Goal: Information Seeking & Learning: Learn about a topic

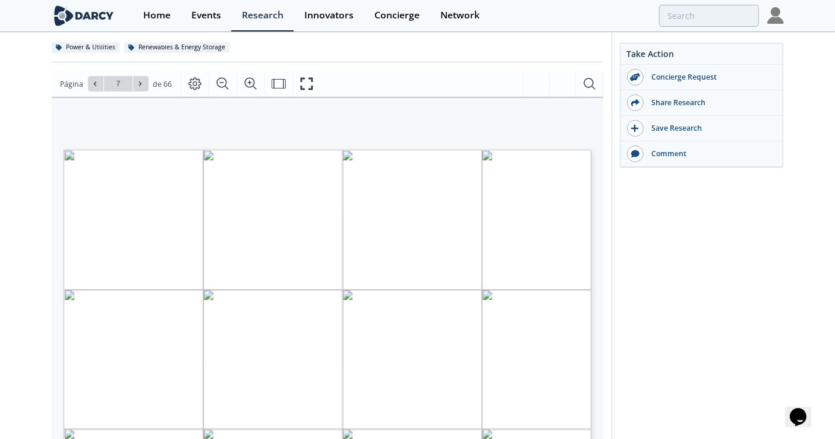
scroll to position [198, 0]
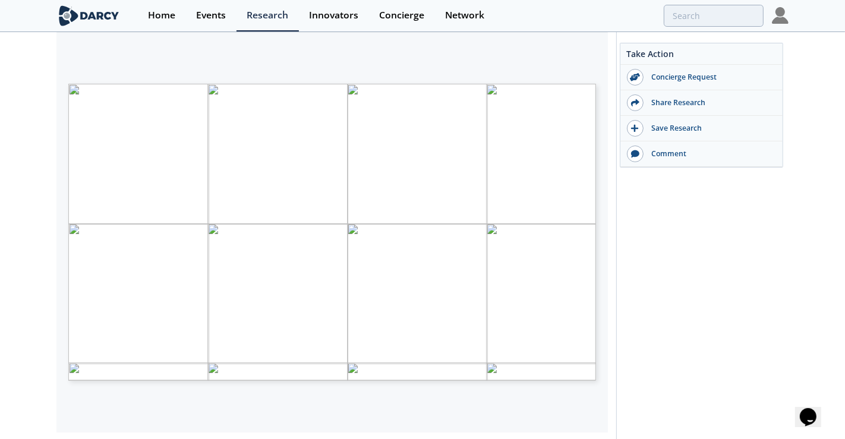
type input "8"
type input "9"
type input "14"
type input "16"
click at [603, 115] on div "DEEP-DIVE ON TECHNOLOGY - SPECIFIC CHALLENGES MID-DURATION & INTRADAY ENERGY ST…" at bounding box center [338, 232] width 540 height 297
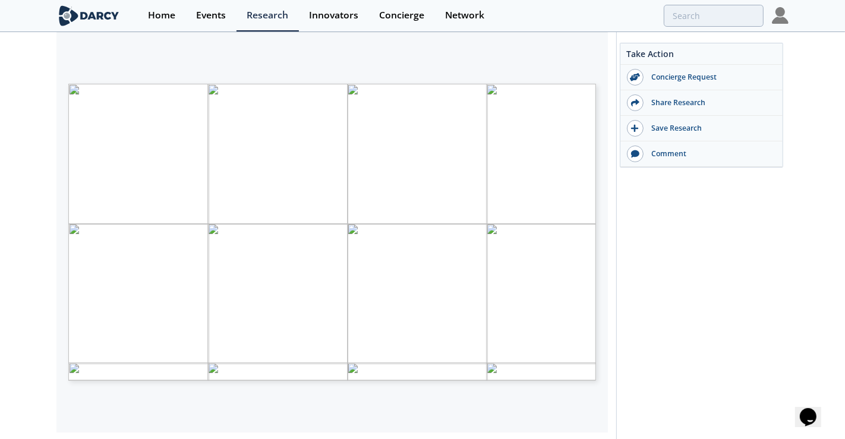
type input "18"
type input "23"
type input "22"
type input "25"
type input "27"
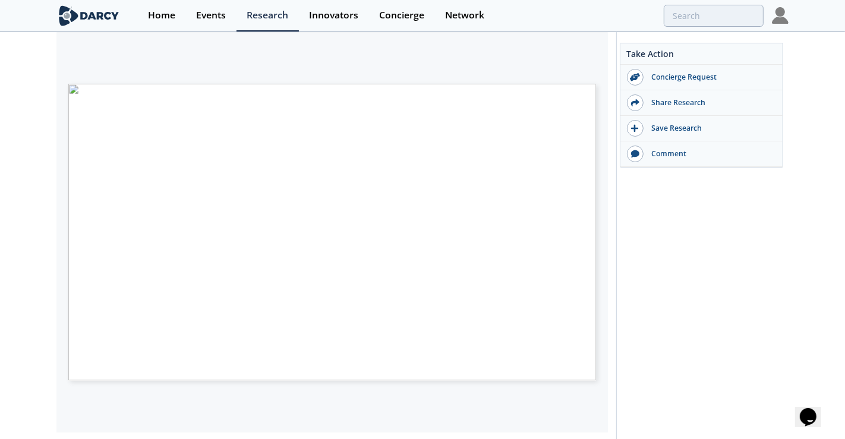
type input "26"
type input "23"
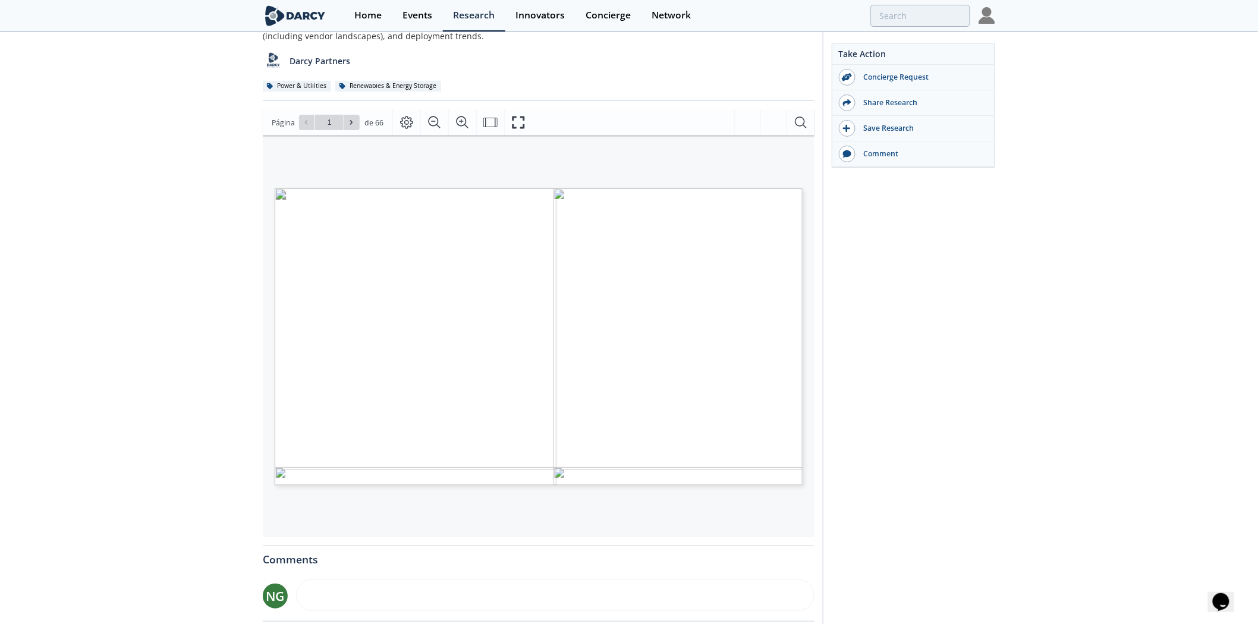
scroll to position [74, 0]
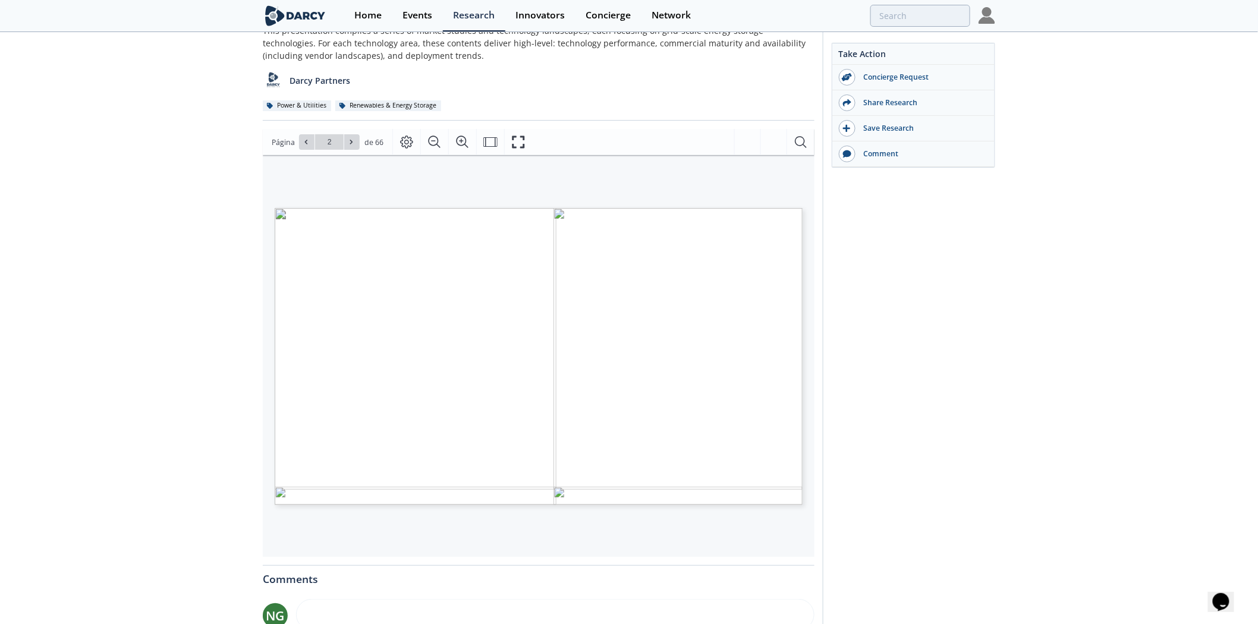
click at [845, 292] on div "Take Action Concierge Request Share Research Save Research Comment" at bounding box center [909, 388] width 172 height 836
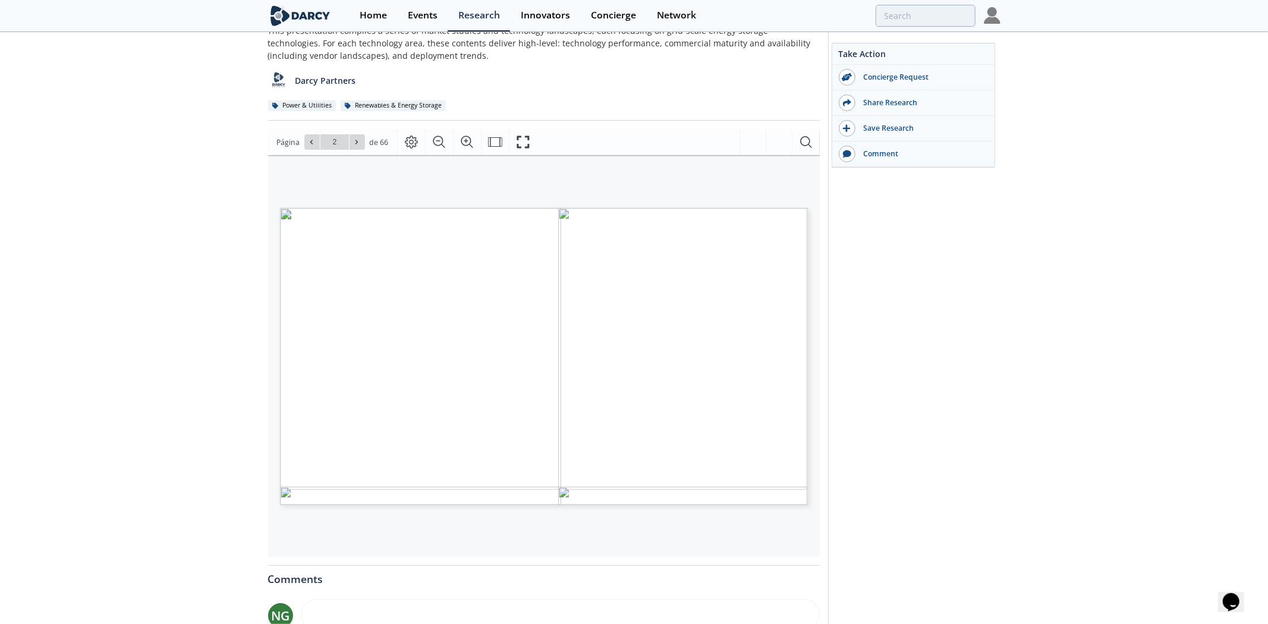
type input "3"
click at [352, 135] on button at bounding box center [357, 141] width 15 height 15
click at [353, 144] on icon at bounding box center [356, 142] width 7 height 7
type input "6"
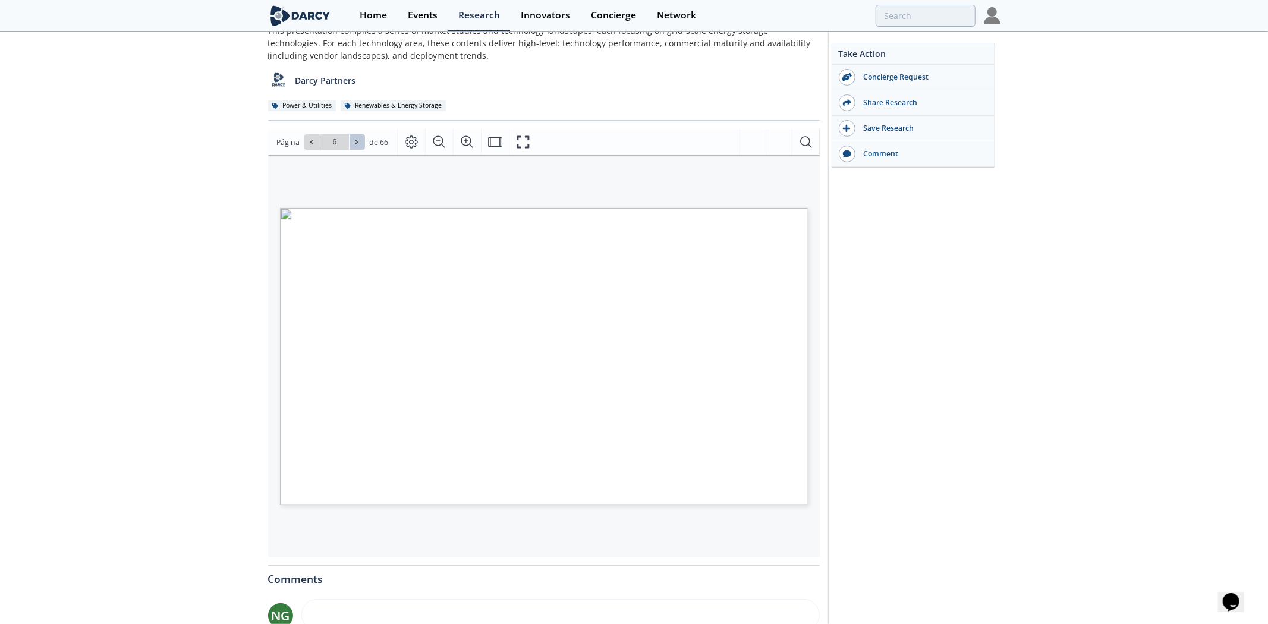
click at [353, 144] on icon at bounding box center [356, 142] width 7 height 7
type input "9"
click at [353, 144] on icon at bounding box center [356, 142] width 7 height 7
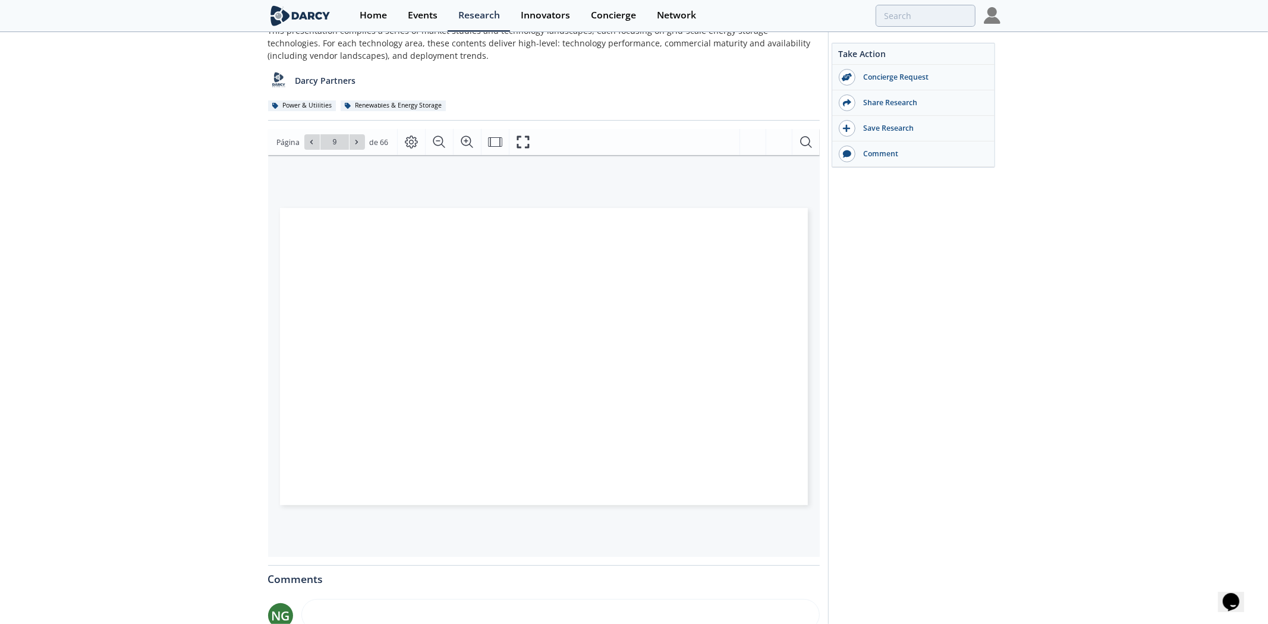
type input "10"
click at [353, 144] on icon at bounding box center [356, 142] width 7 height 7
type input "11"
click at [357, 141] on icon at bounding box center [356, 142] width 7 height 7
type input "12"
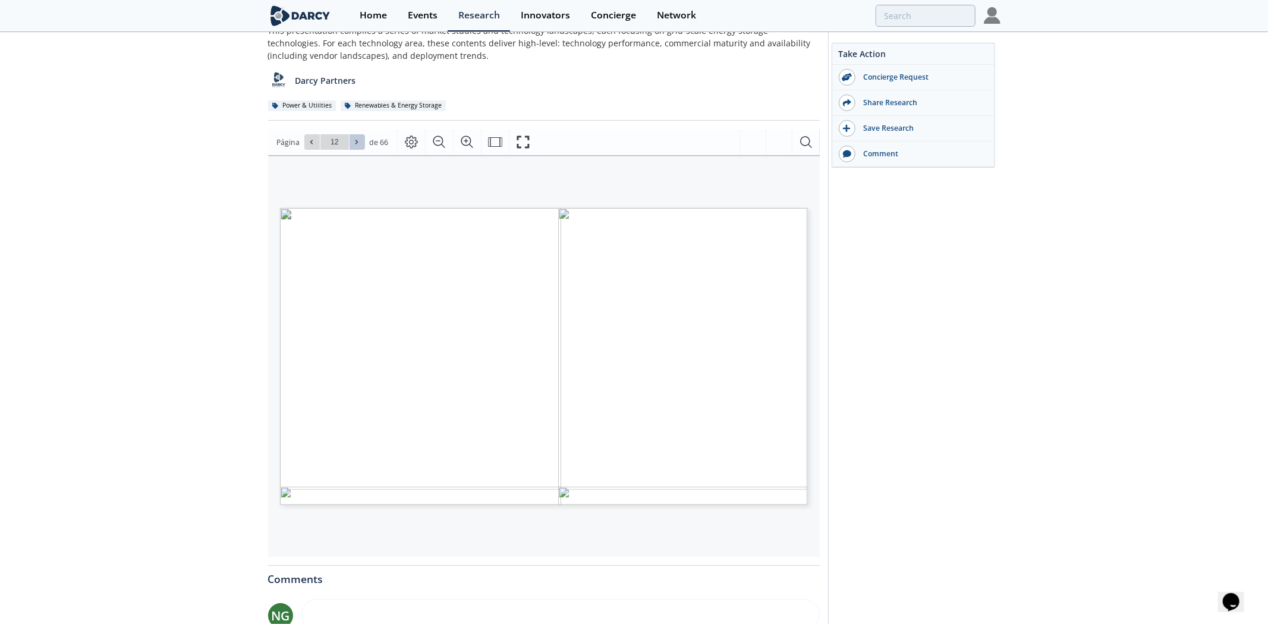
click at [353, 146] on span at bounding box center [357, 142] width 8 height 8
click at [353, 144] on icon at bounding box center [356, 142] width 7 height 7
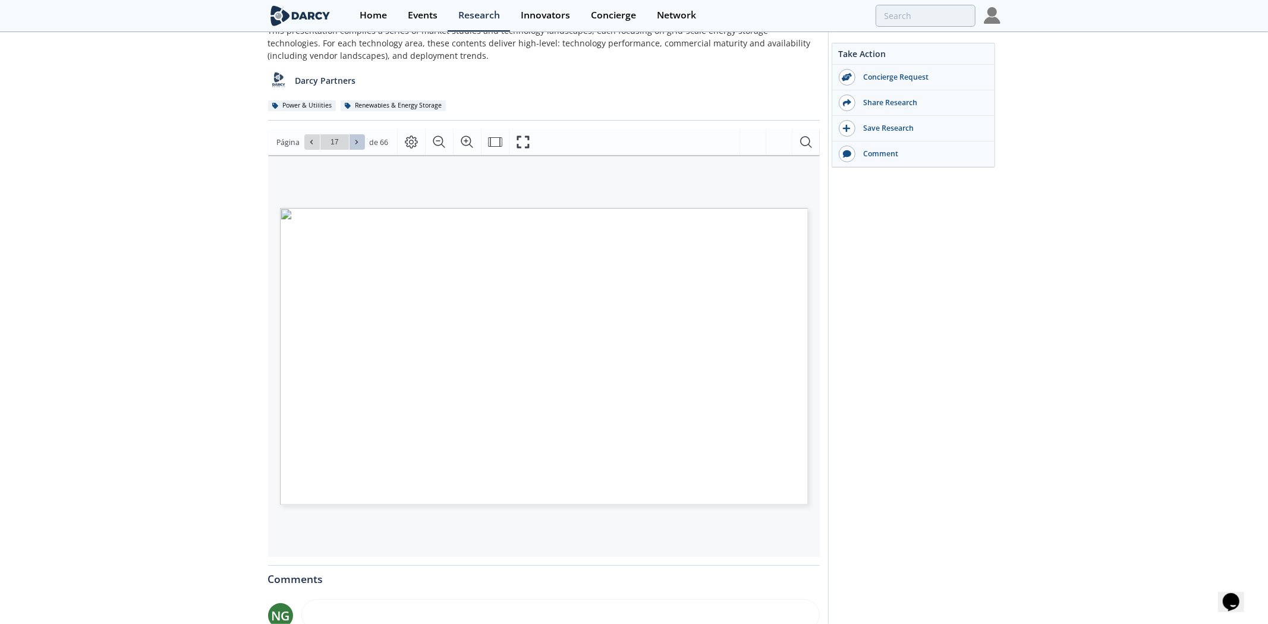
click at [353, 144] on icon at bounding box center [356, 142] width 7 height 7
type input "18"
click at [353, 140] on icon at bounding box center [356, 142] width 7 height 7
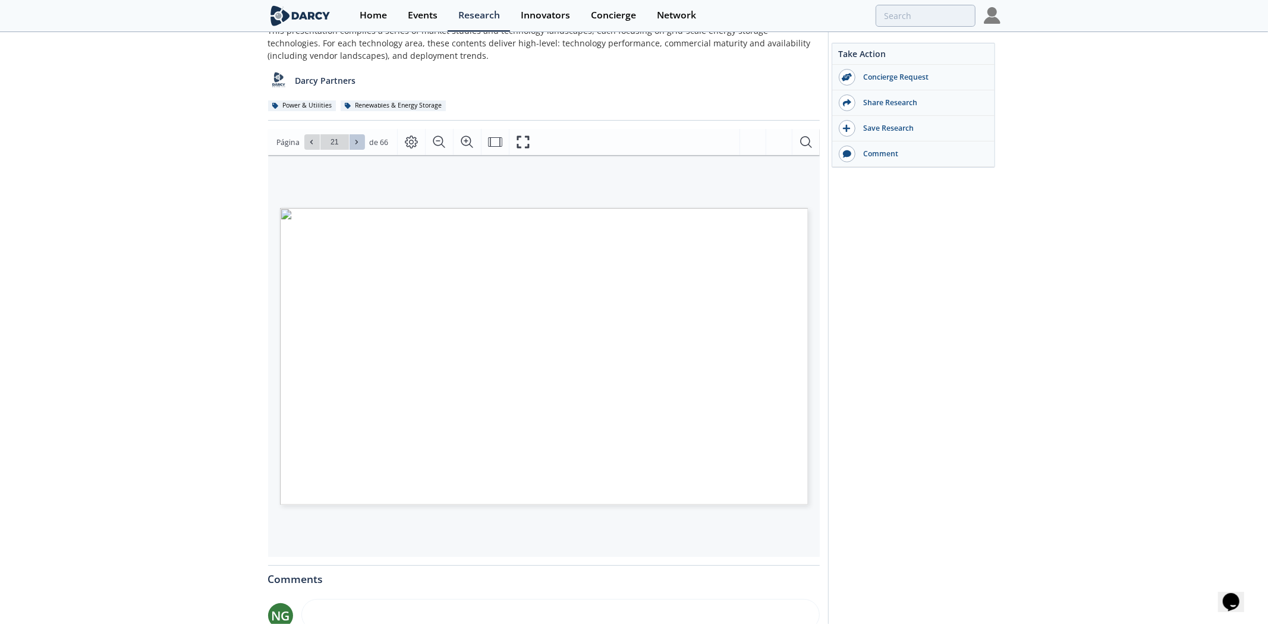
click at [353, 140] on icon at bounding box center [356, 142] width 7 height 7
click at [301, 143] on span "Ir a la página 23" at bounding box center [335, 141] width 70 height 15
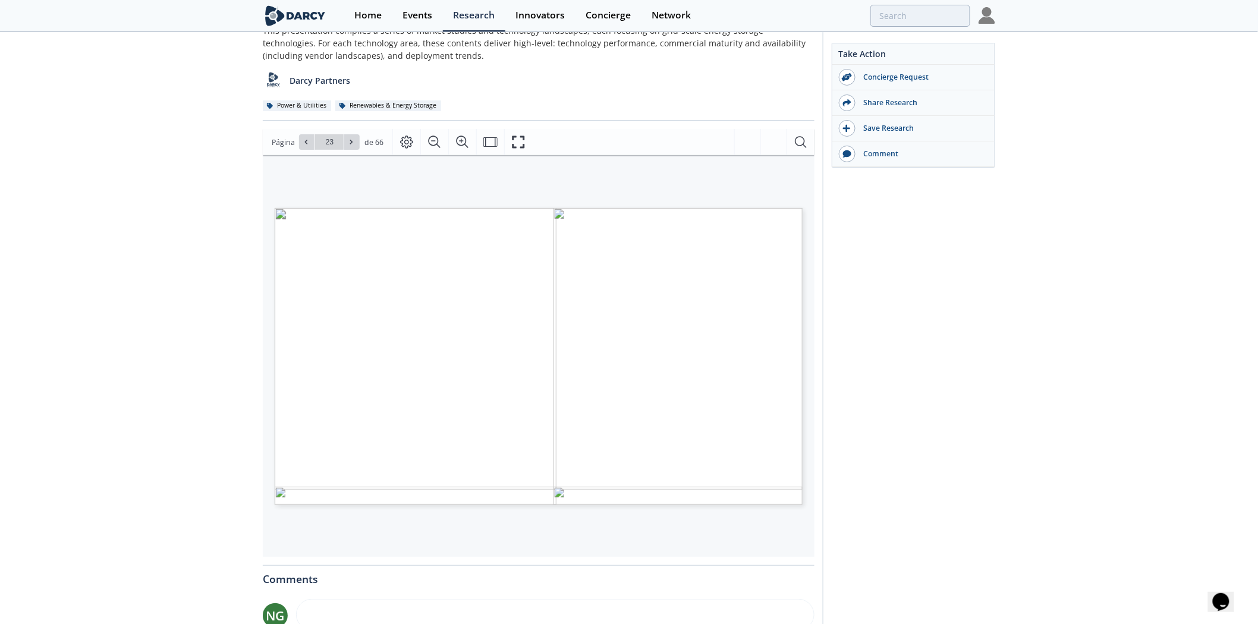
drag, startPoint x: 1011, startPoint y: 298, endPoint x: 989, endPoint y: 312, distance: 26.7
click at [845, 300] on div "[PERSON_NAME] Insights - Grid-Scale Energy Storage Systems Insight • Updated [D…" at bounding box center [629, 392] width 1258 height 864
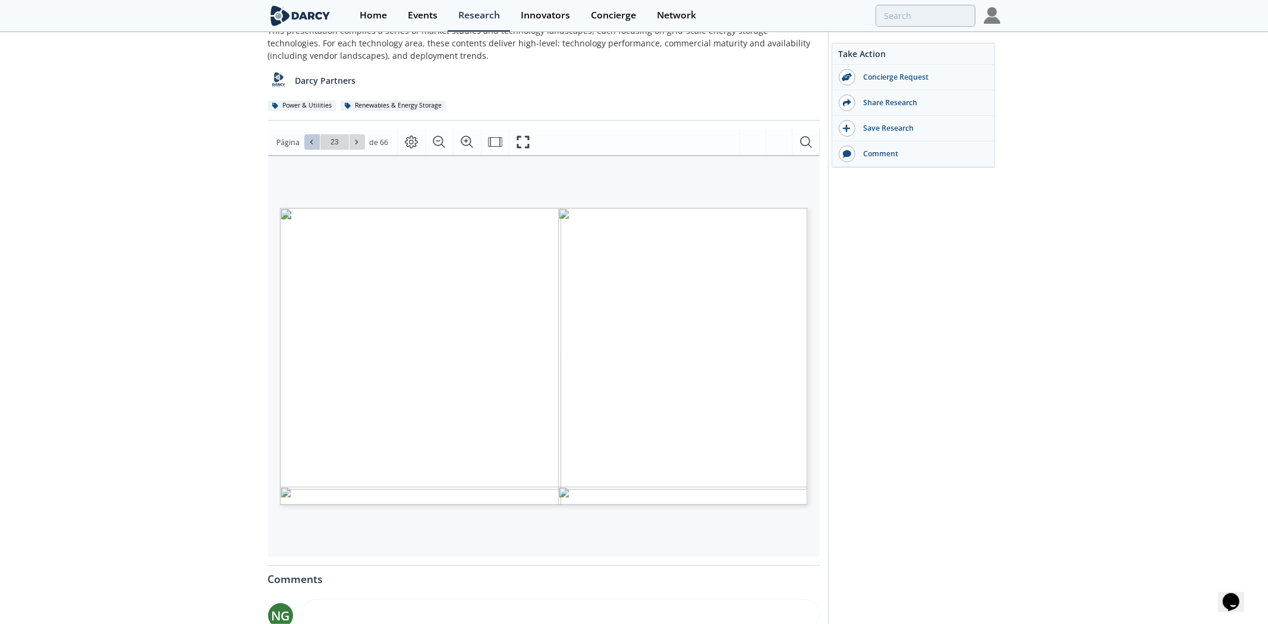
click at [308, 143] on icon at bounding box center [311, 142] width 7 height 7
click at [353, 140] on icon at bounding box center [356, 142] width 7 height 7
type input "23"
